Goal: Check status: Check status

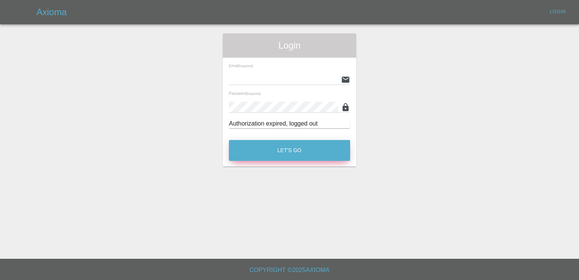
type input "INFO@VEHICLESMARTREPAIRS.CO.UK"
click at [301, 152] on button "Let's Go" at bounding box center [289, 150] width 121 height 21
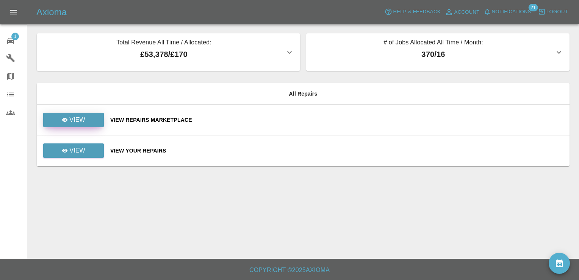
click at [74, 121] on p "View" at bounding box center [77, 119] width 16 height 9
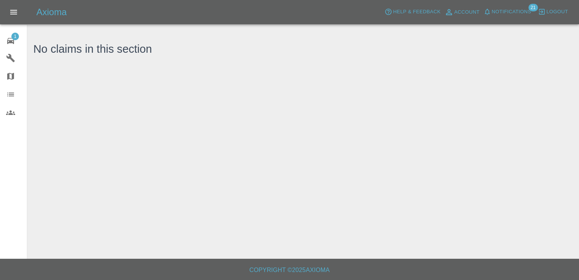
click at [16, 33] on span "1" at bounding box center [15, 37] width 8 height 8
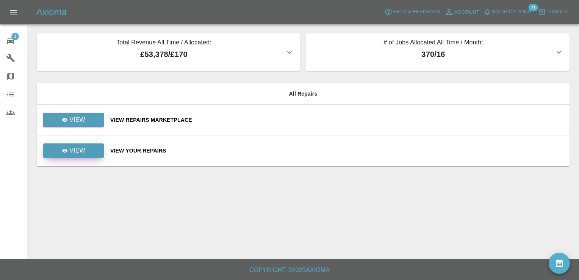
click at [94, 151] on link "View" at bounding box center [73, 150] width 61 height 14
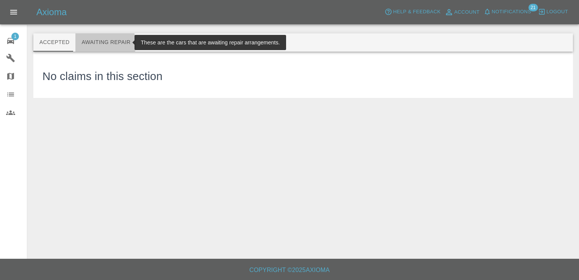
click at [102, 44] on button "Awaiting Repair" at bounding box center [105, 42] width 61 height 18
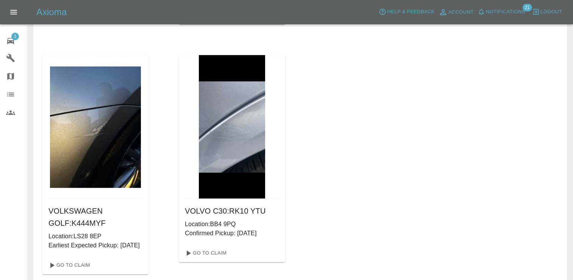
scroll to position [530, 0]
click at [15, 36] on span "1" at bounding box center [15, 37] width 8 height 8
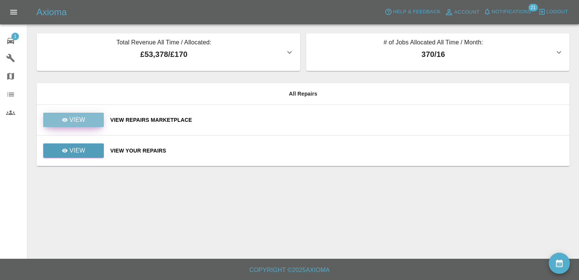
click at [86, 117] on link "View" at bounding box center [73, 120] width 61 height 14
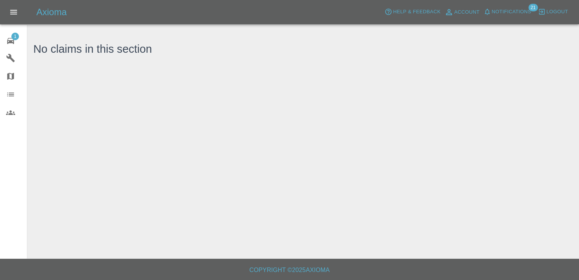
click at [14, 33] on span "1" at bounding box center [15, 37] width 8 height 8
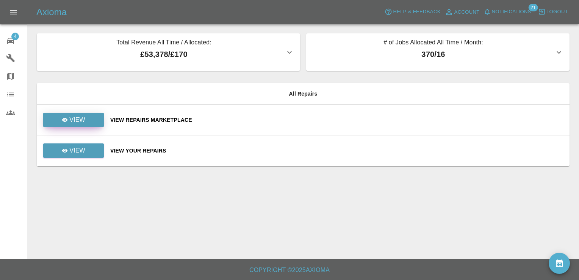
click at [92, 117] on link "View" at bounding box center [73, 120] width 61 height 14
